Goal: Download file/media

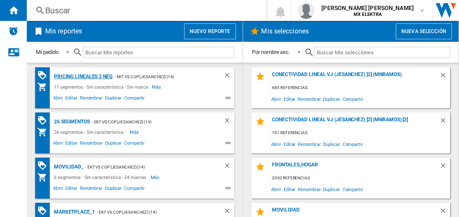
click at [83, 76] on div "Pricing lineales 3 neg" at bounding box center [82, 77] width 61 height 10
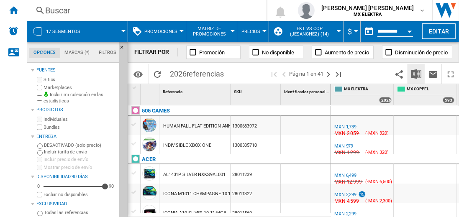
click at [417, 74] on img "Descargar en Excel" at bounding box center [416, 74] width 10 height 10
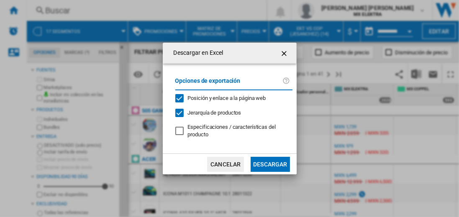
click at [270, 163] on button "Descargar" at bounding box center [269, 164] width 39 height 15
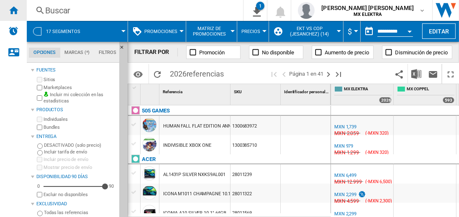
click at [13, 10] on ng-md-icon "Inicio" at bounding box center [13, 10] width 10 height 10
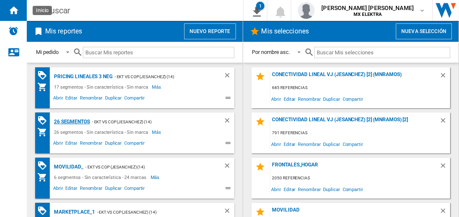
click at [72, 121] on div "26 segmentos" at bounding box center [71, 122] width 38 height 10
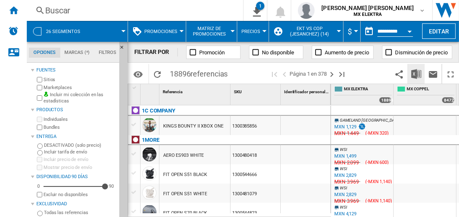
click at [417, 74] on img "Descargar en Excel" at bounding box center [416, 74] width 10 height 10
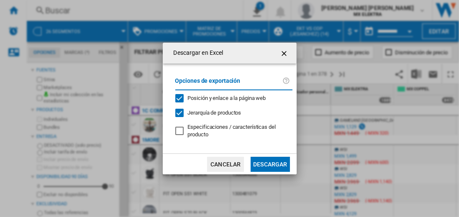
click at [270, 163] on button "Descargar" at bounding box center [269, 164] width 39 height 15
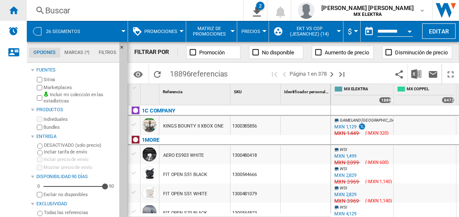
click at [13, 10] on ng-md-icon "Inicio" at bounding box center [13, 10] width 10 height 10
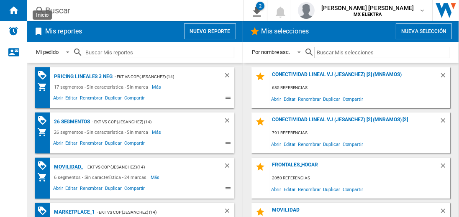
click at [67, 166] on div "MOVILIDAD_" at bounding box center [67, 167] width 31 height 10
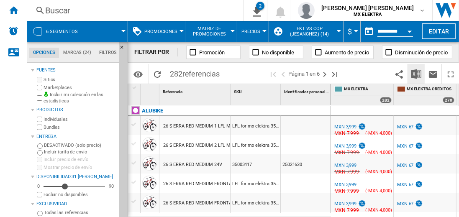
click at [417, 74] on img "Descargar en Excel" at bounding box center [416, 74] width 10 height 10
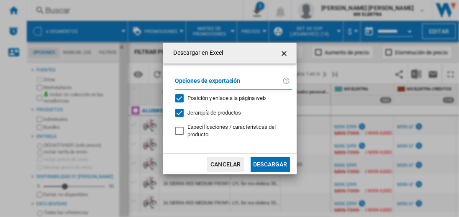
click at [270, 163] on button "Descargar" at bounding box center [269, 164] width 39 height 15
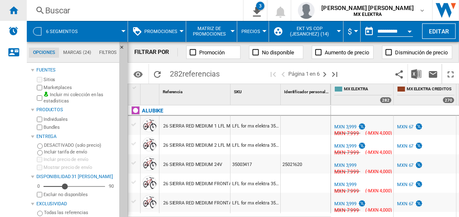
click at [13, 10] on ng-md-icon "Inicio" at bounding box center [13, 10] width 10 height 10
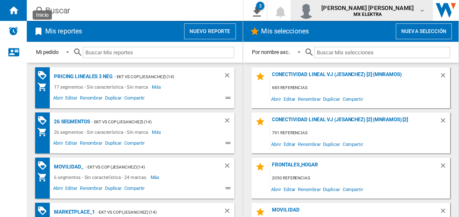
click at [375, 10] on span "[PERSON_NAME] [PERSON_NAME]" at bounding box center [367, 8] width 92 height 8
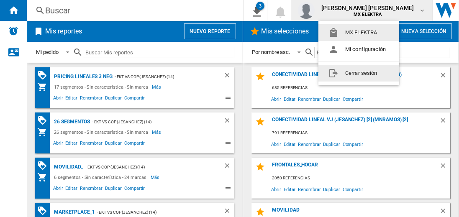
click at [358, 73] on button "Cerrar sesión" at bounding box center [358, 73] width 81 height 17
